Goal: Submit feedback/report problem: Contribute content

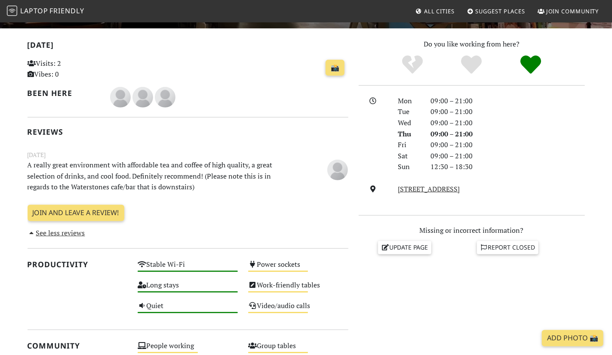
scroll to position [215, 0]
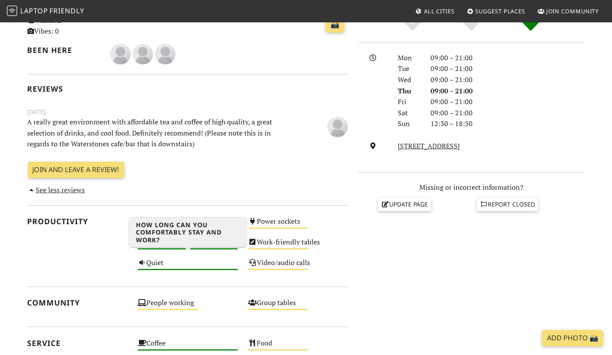
click at [173, 256] on div "Long stays High" at bounding box center [188, 246] width 111 height 21
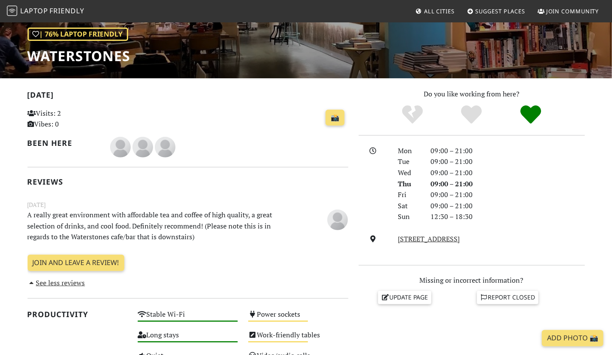
scroll to position [86, 0]
